Goal: Find specific page/section: Find specific page/section

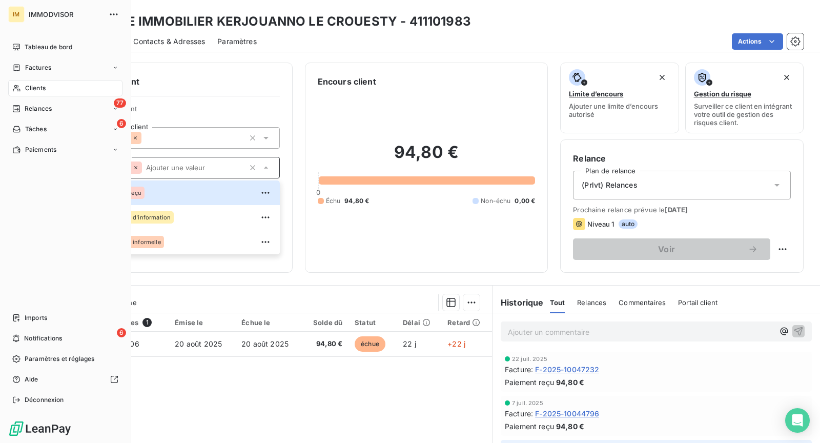
click at [23, 87] on div "Clients" at bounding box center [65, 88] width 114 height 16
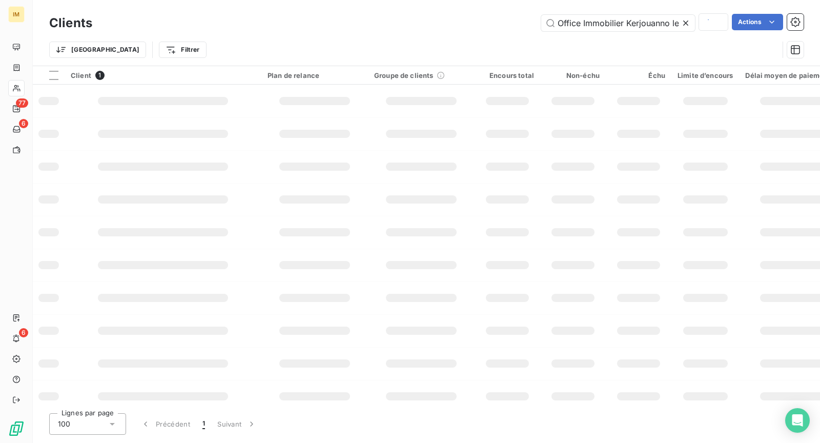
scroll to position [0, 38]
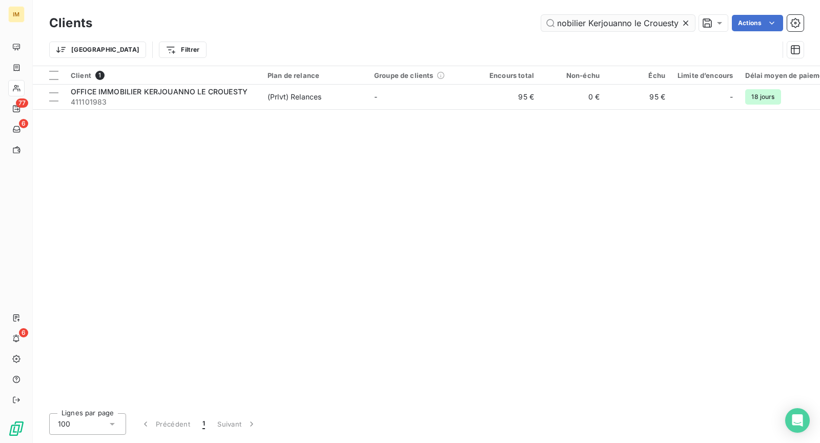
click at [624, 26] on input "Office Immobilier Kerjouanno le Crouesty" at bounding box center [618, 23] width 154 height 16
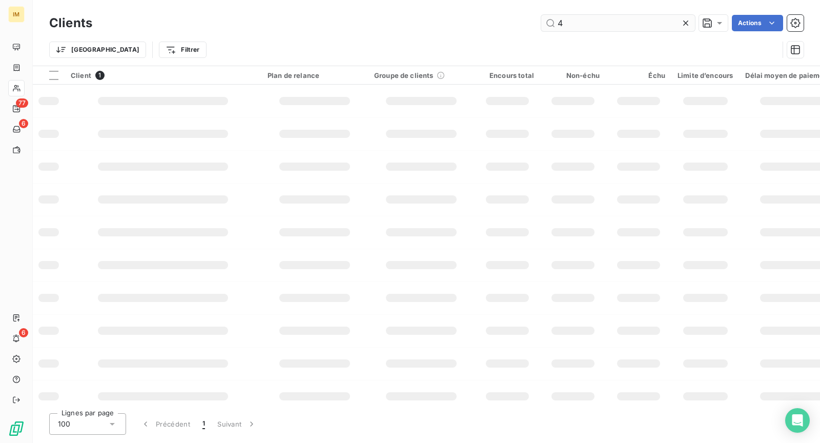
scroll to position [0, 0]
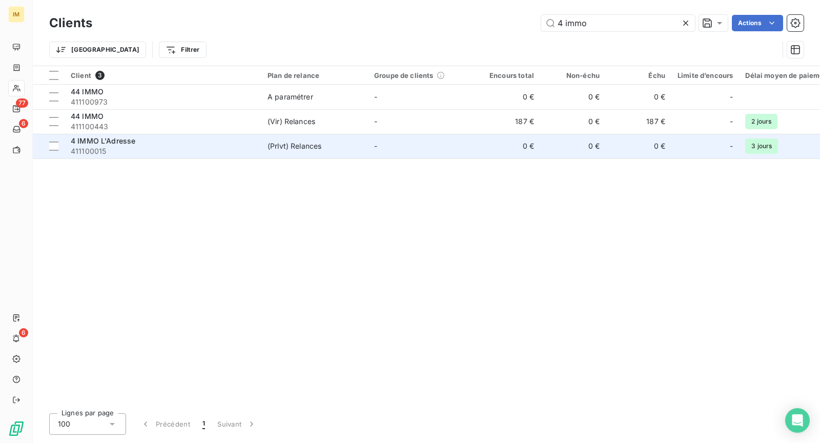
type input "4 immo"
click at [247, 152] on span "411100015" at bounding box center [163, 151] width 184 height 10
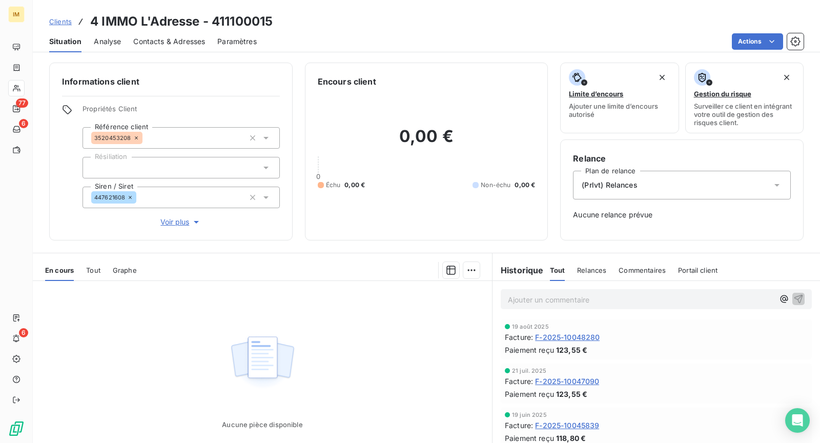
click at [17, 89] on icon at bounding box center [16, 88] width 9 height 8
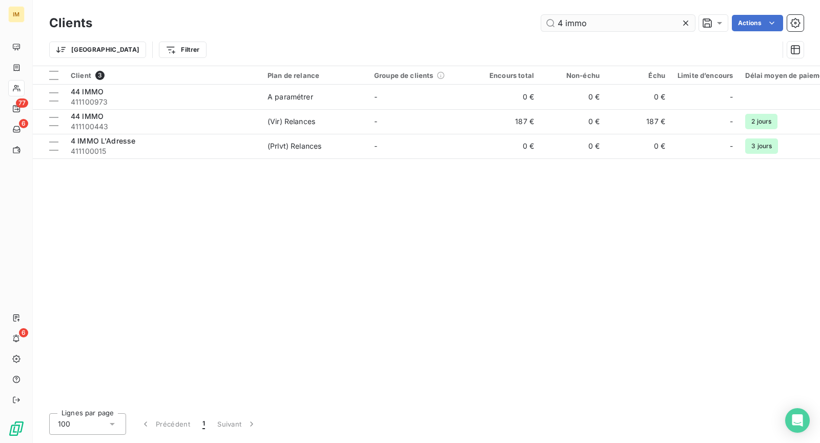
click at [596, 22] on input "4 immo" at bounding box center [618, 23] width 154 height 16
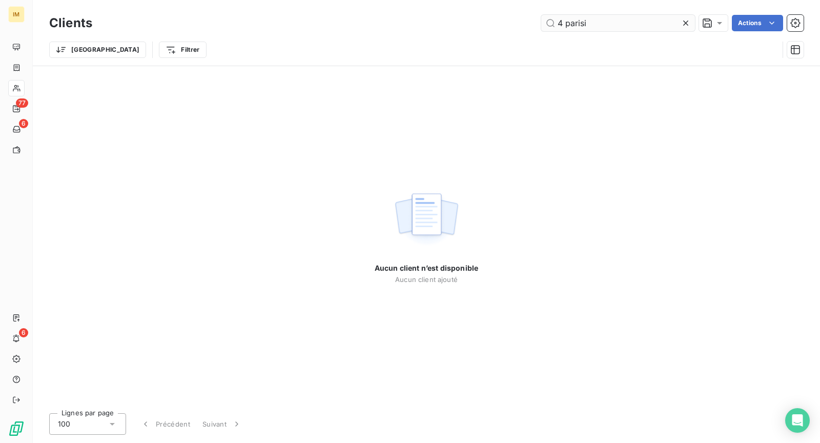
click at [565, 24] on input "4 parisi" at bounding box center [618, 23] width 154 height 16
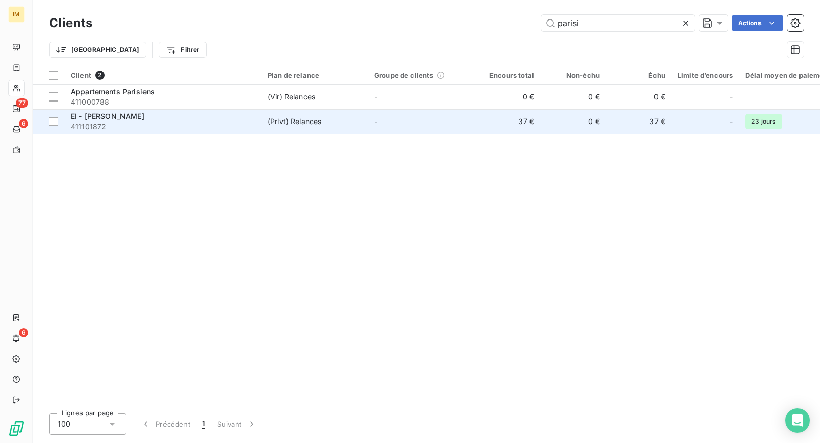
type input "parisi"
click at [169, 117] on div "EI - [PERSON_NAME]" at bounding box center [163, 116] width 184 height 10
